Goal: Task Accomplishment & Management: Use online tool/utility

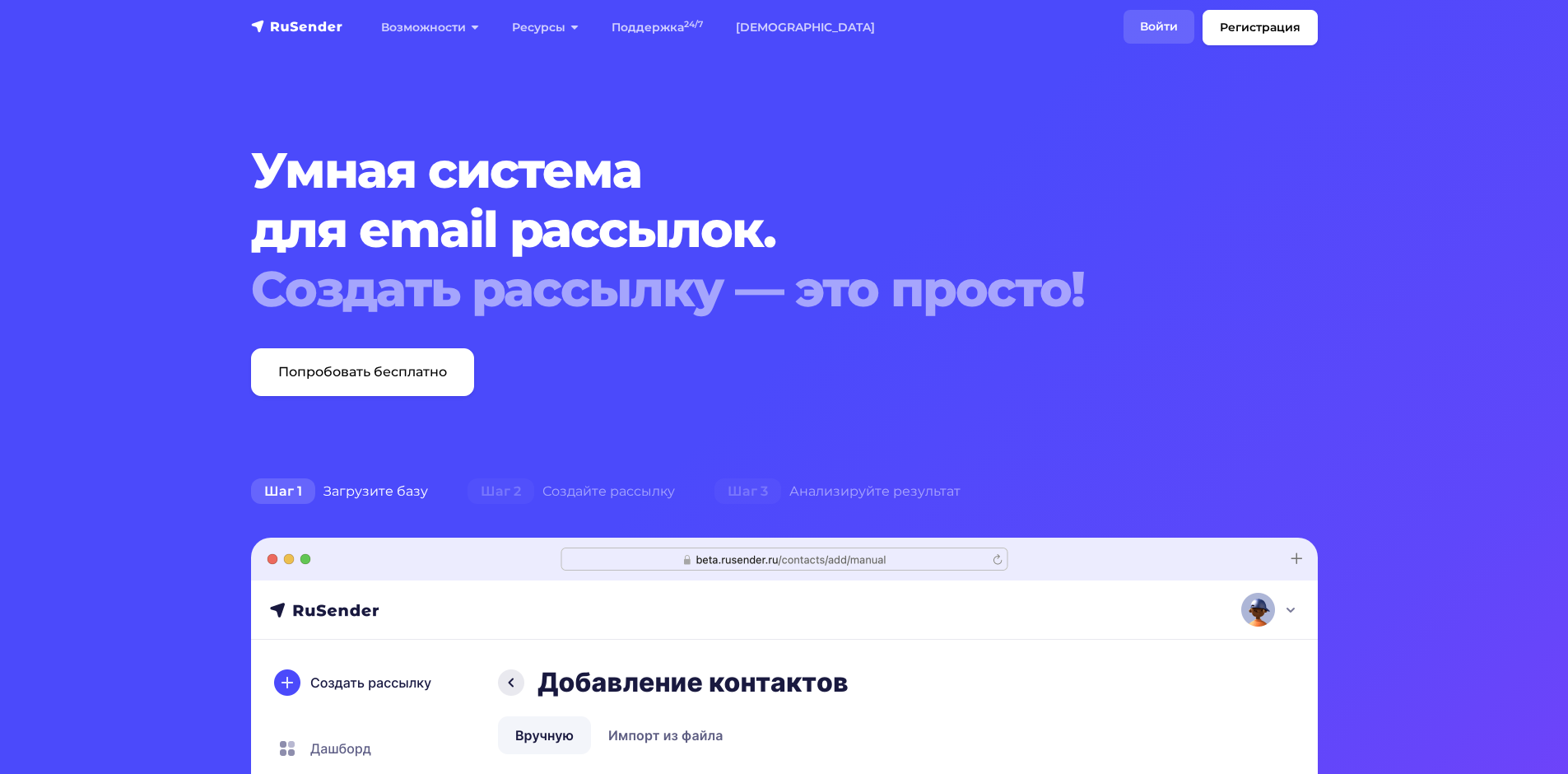
click at [1135, 36] on link "Войти" at bounding box center [1159, 27] width 71 height 34
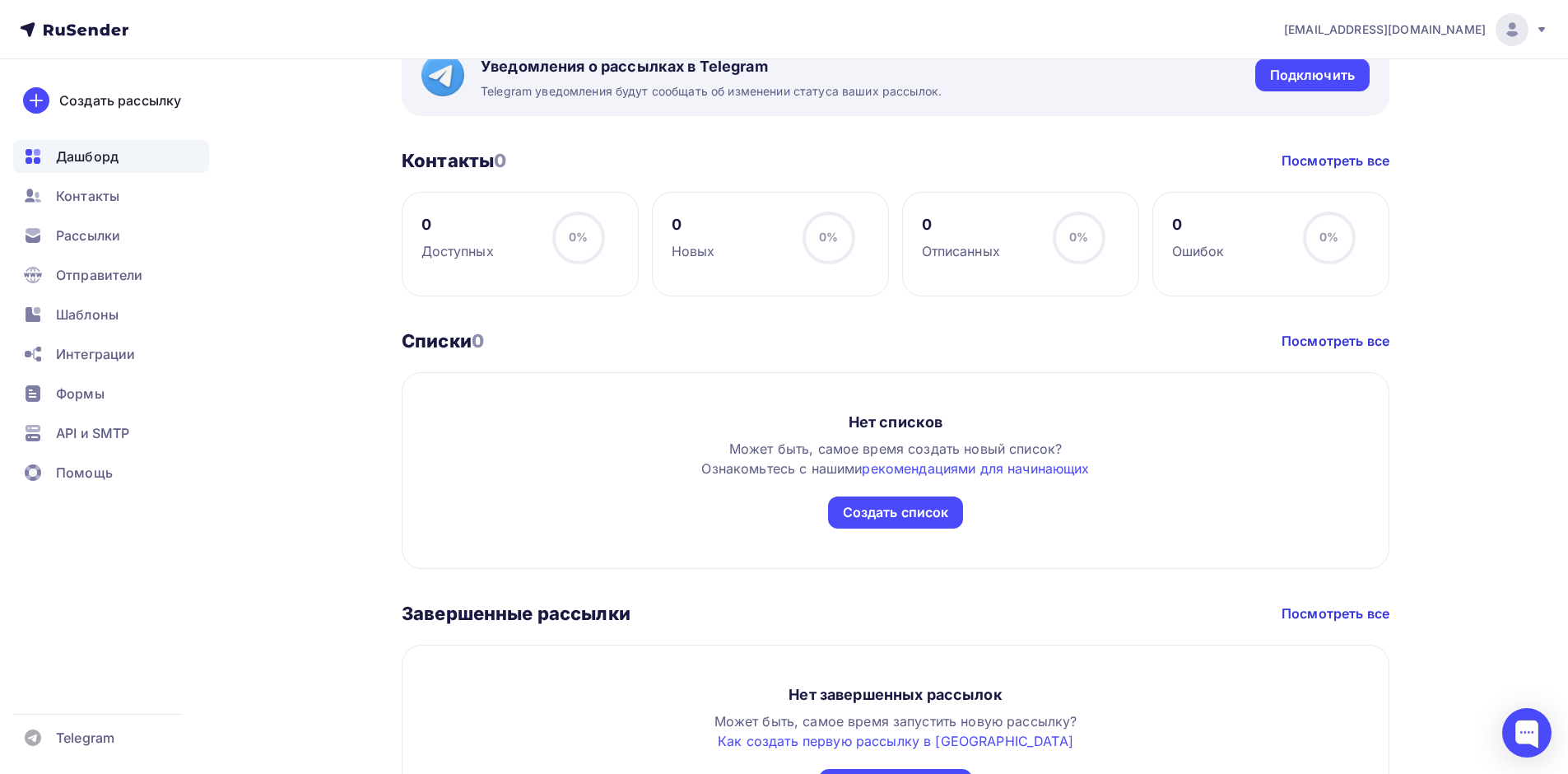
scroll to position [741, 0]
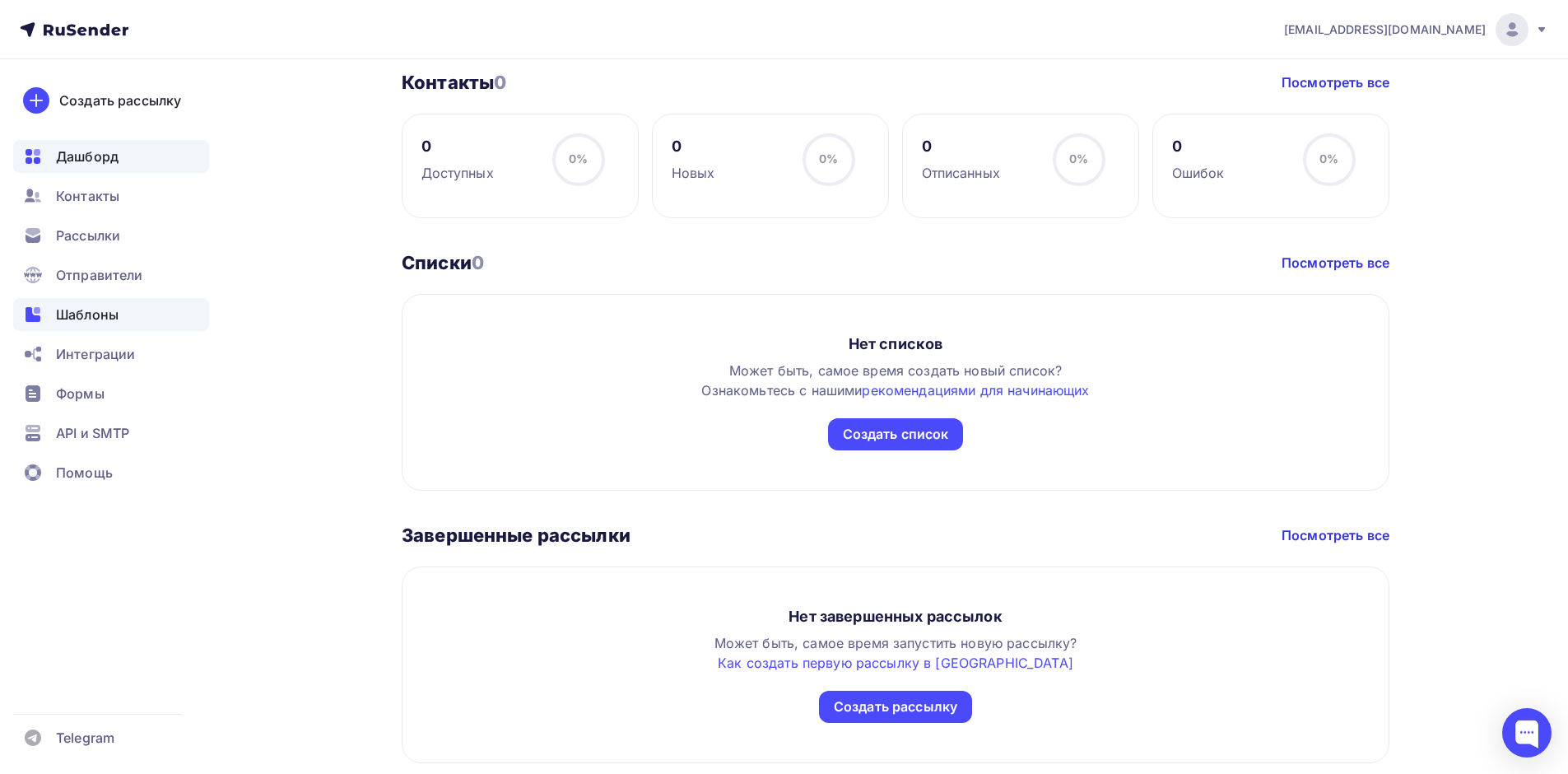
click at [104, 308] on span "Шаблоны" at bounding box center [87, 314] width 63 height 19
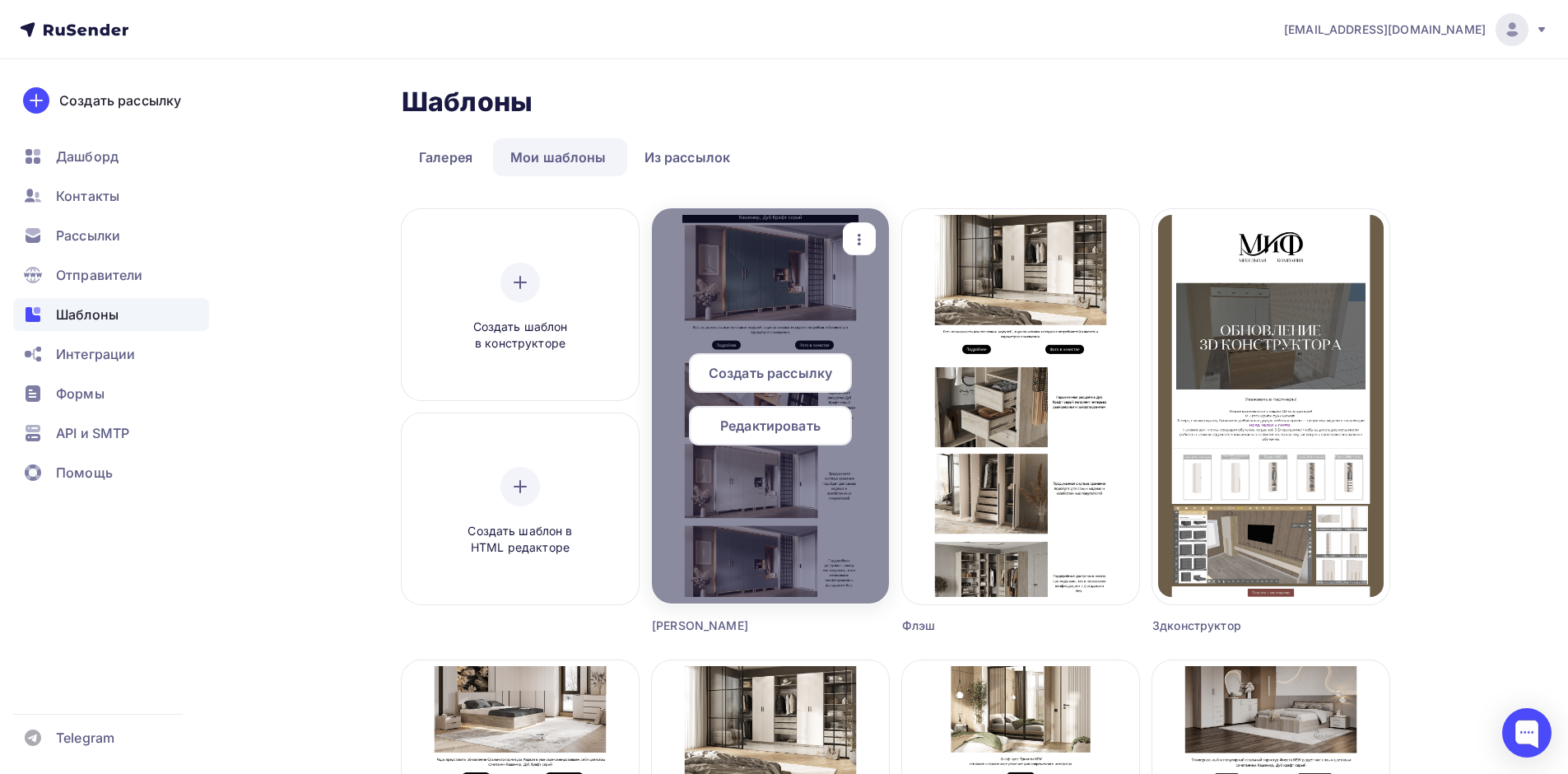
click at [788, 420] on span "Редактировать" at bounding box center [770, 425] width 101 height 19
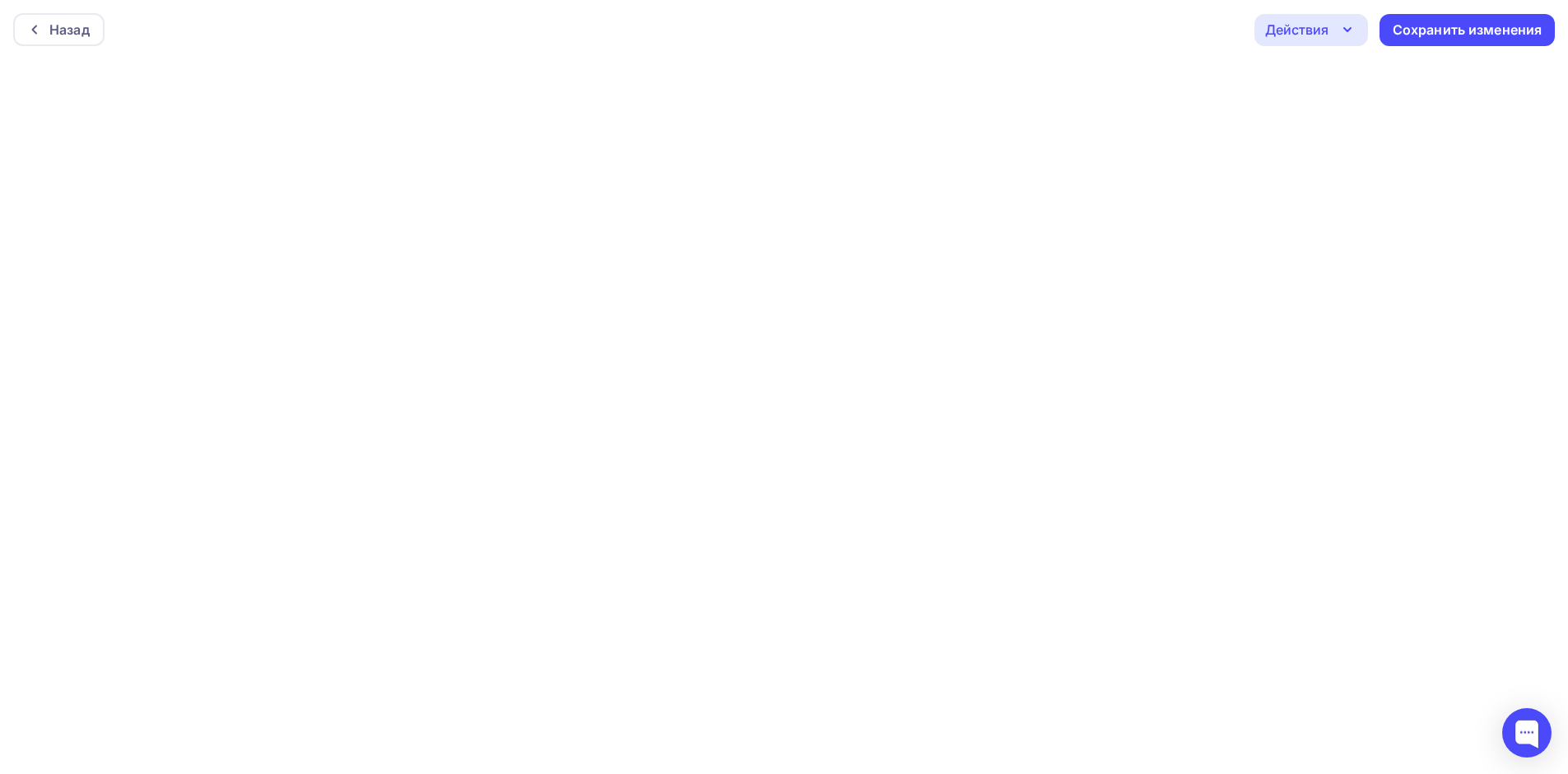
scroll to position [4, 0]
